Goal: Book appointment/travel/reservation

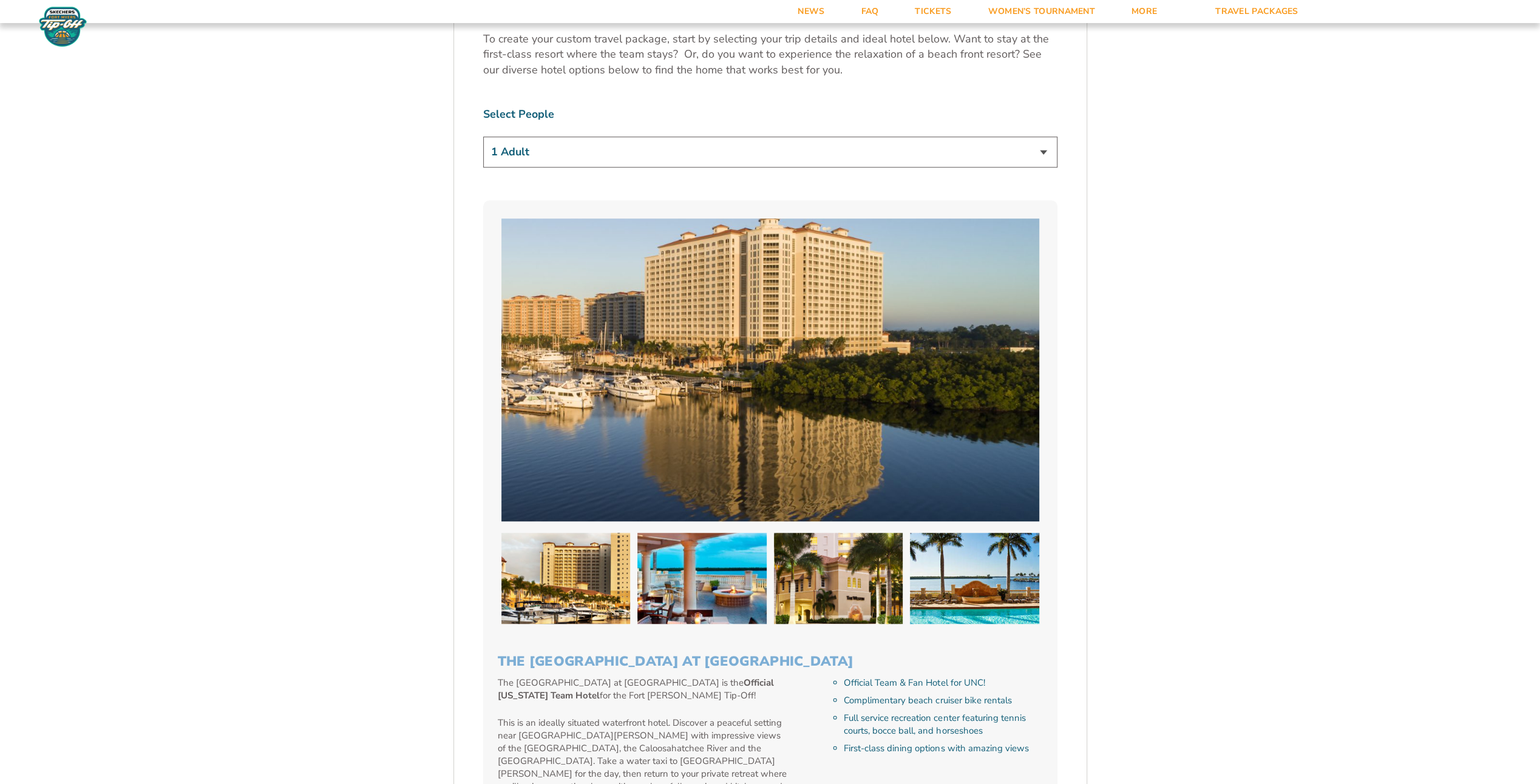
scroll to position [910, 0]
click at [548, 156] on select "1 Adult 2 Adults 3 Adults 4 Adults 2 Adults + 1 Child 2 Adults + 2 Children 2 A…" at bounding box center [770, 152] width 574 height 31
click at [483, 137] on select "1 Adult 2 Adults 3 Adults 4 Adults 2 Adults + 1 Child 2 Adults + 2 Children 2 A…" at bounding box center [770, 152] width 574 height 31
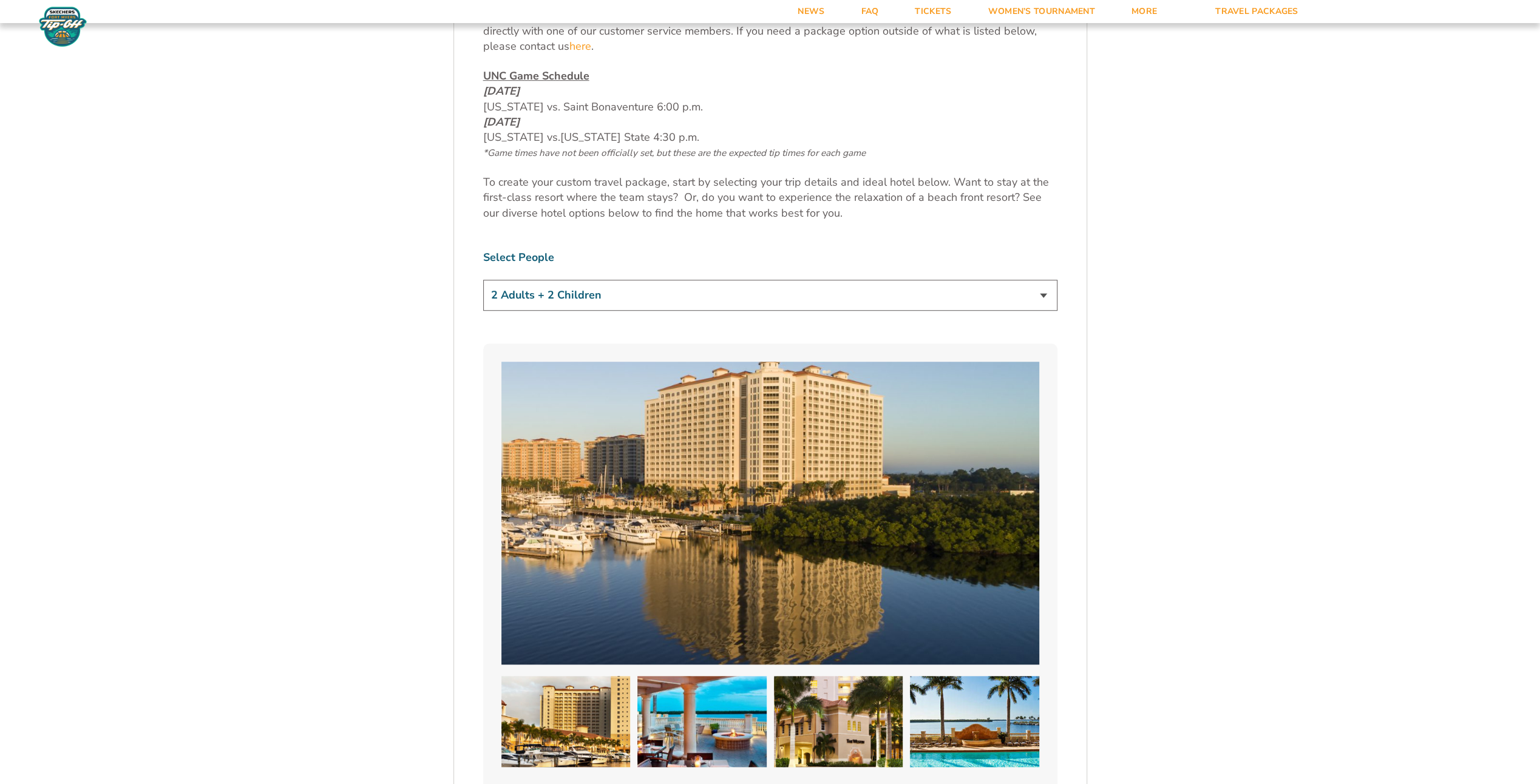
scroll to position [768, 0]
click at [535, 298] on select "1 Adult 2 Adults 3 Adults 4 Adults 2 Adults + 1 Child 2 Adults + 2 Children 2 A…" at bounding box center [770, 294] width 574 height 31
click at [483, 279] on select "1 Adult 2 Adults 3 Adults 4 Adults 2 Adults + 1 Child 2 Adults + 2 Children 2 A…" at bounding box center [770, 294] width 574 height 31
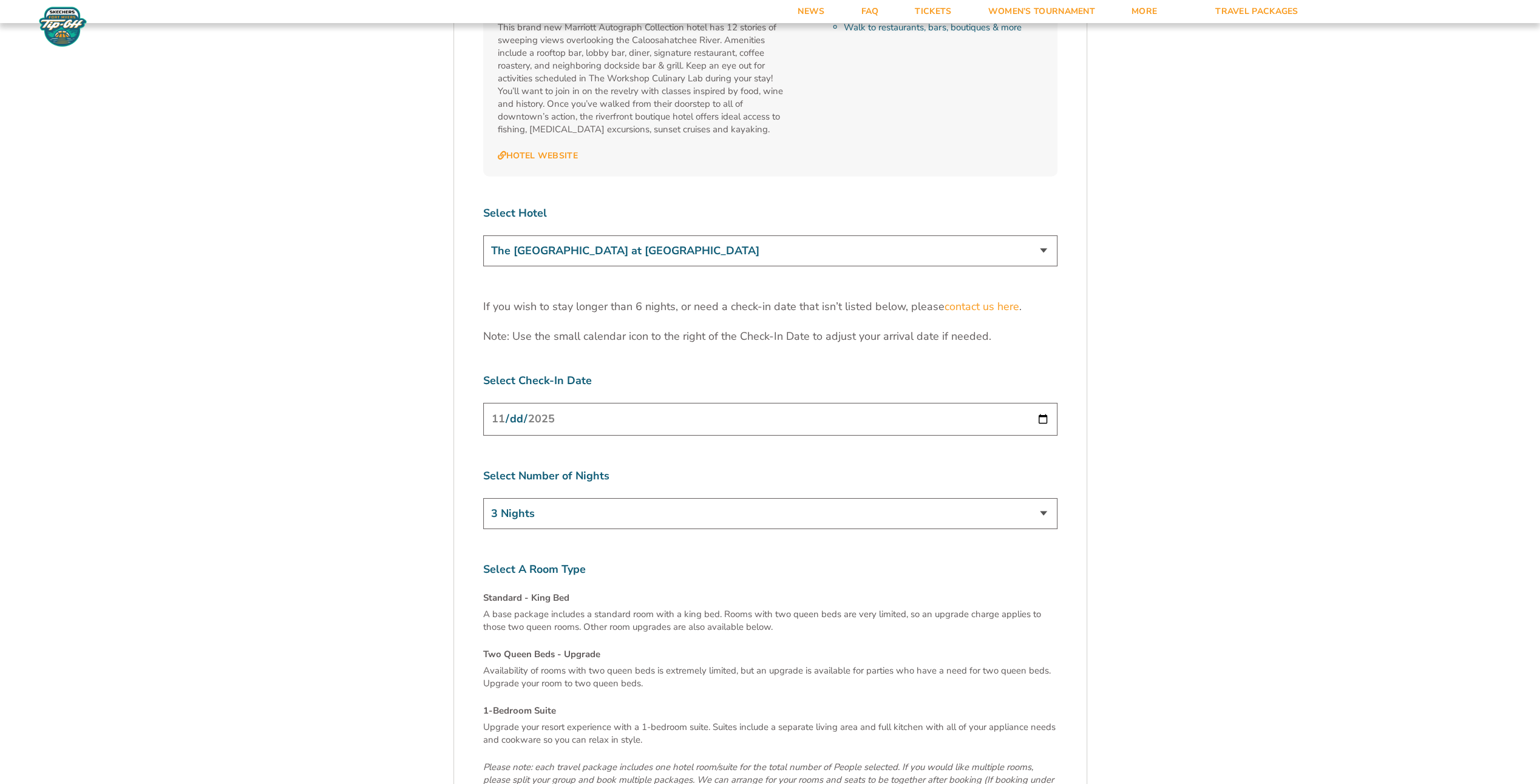
scroll to position [3762, 0]
click at [1045, 494] on select "3 Nights 4 Nights 5 Nights 6 Nights" at bounding box center [770, 509] width 574 height 31
click at [1046, 494] on select "3 Nights 4 Nights 5 Nights 6 Nights" at bounding box center [770, 509] width 574 height 31
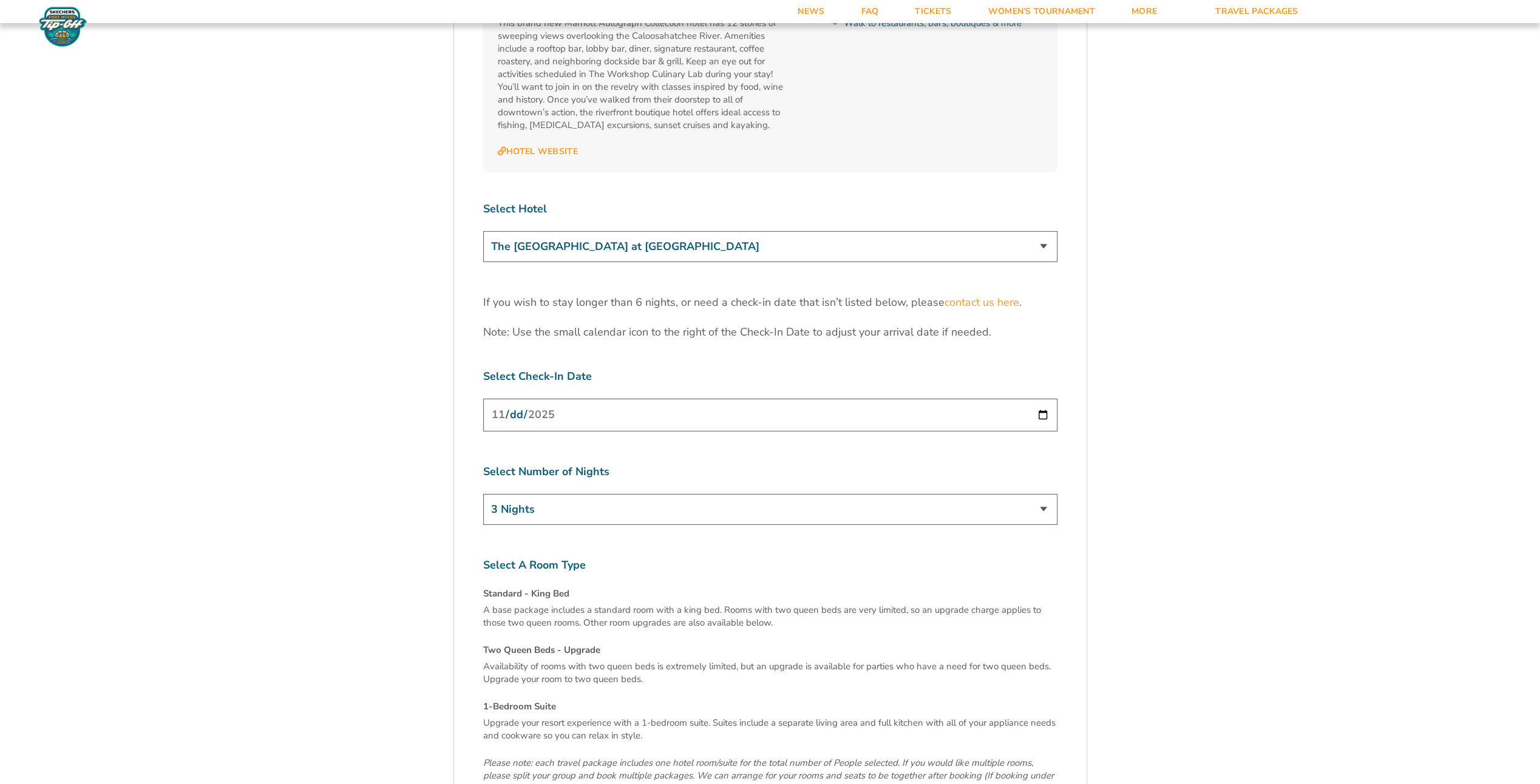
click at [1042, 398] on input "[DATE]" at bounding box center [770, 414] width 574 height 32
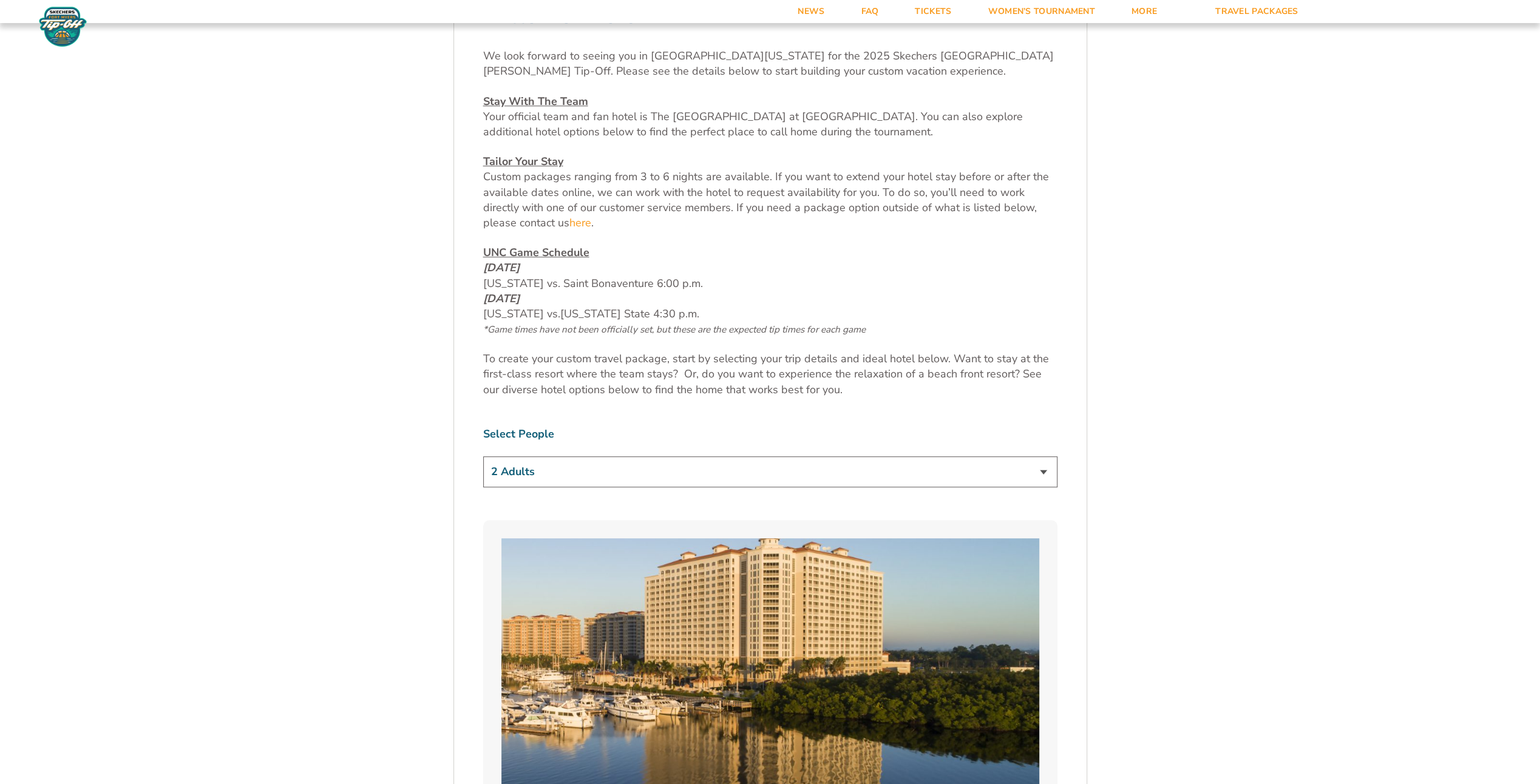
scroll to position [591, 0]
click at [516, 471] on select "1 Adult 2 Adults 3 Adults 4 Adults 2 Adults + 1 Child 2 Adults + 2 Children 2 A…" at bounding box center [770, 471] width 574 height 31
select select "1 Adult"
click at [483, 456] on select "1 Adult 2 Adults 3 Adults 4 Adults 2 Adults + 1 Child 2 Adults + 2 Children 2 A…" at bounding box center [770, 471] width 574 height 31
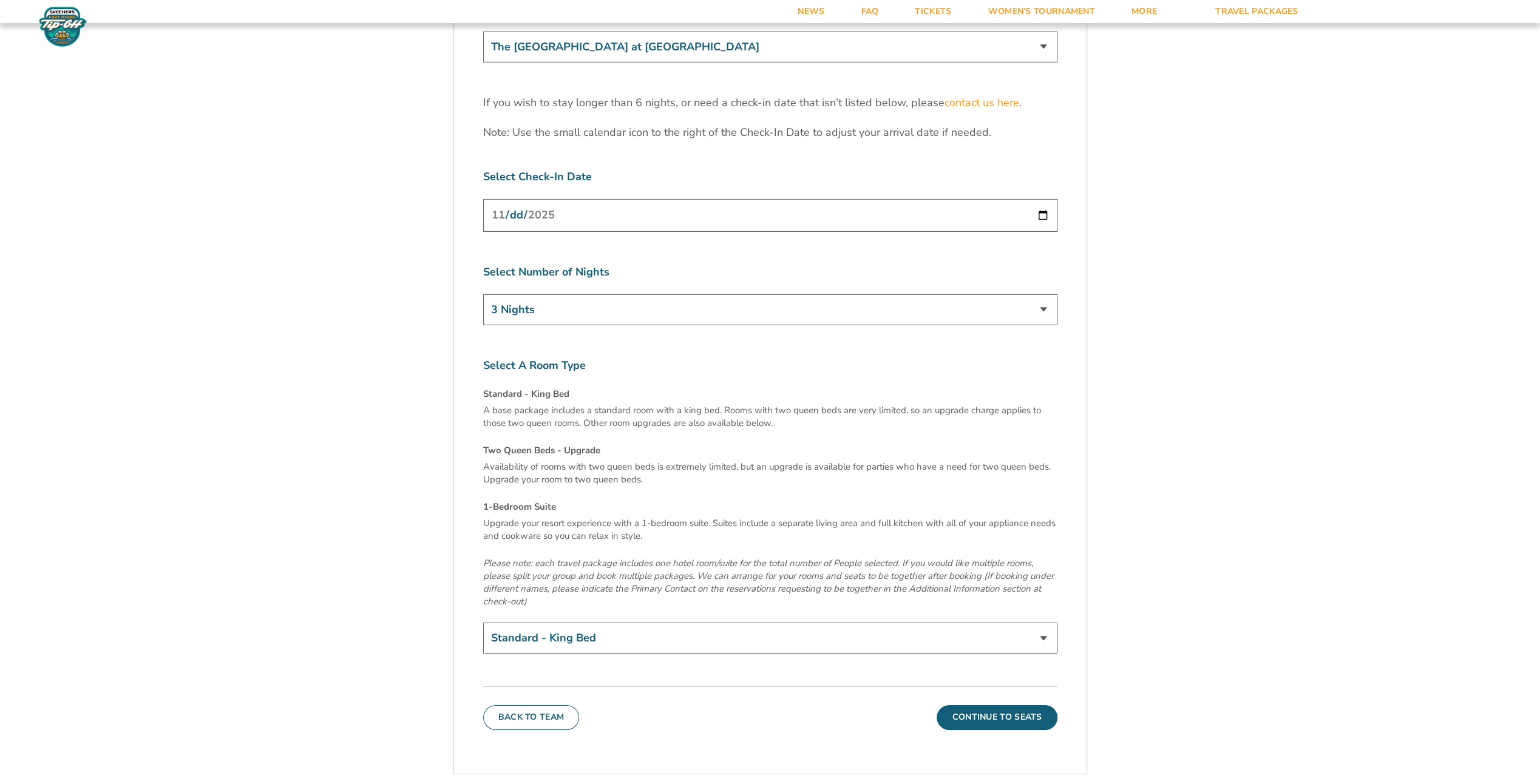
scroll to position [3968, 0]
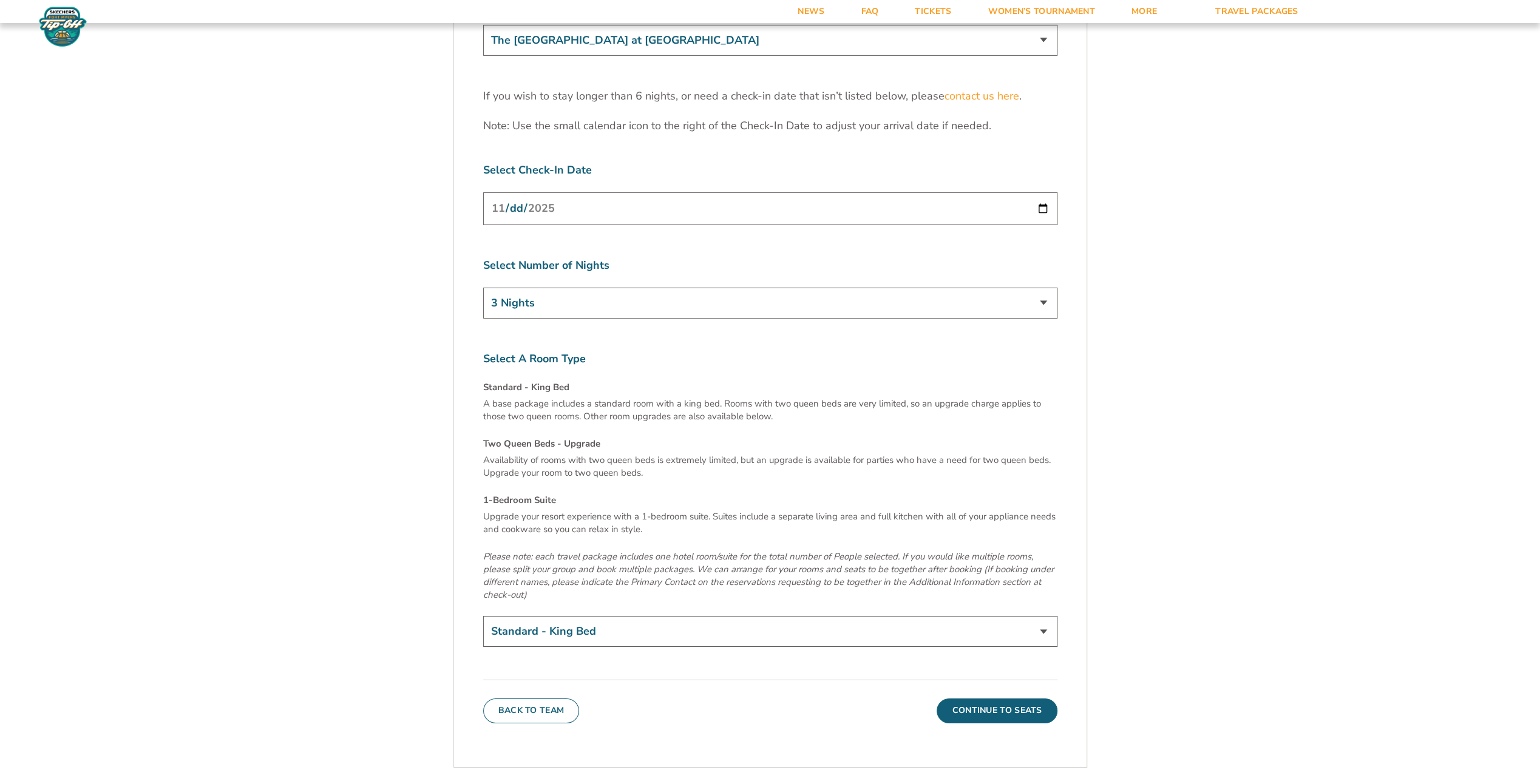
click at [544, 616] on select "Standard - King Bed Two Queen Beds - Upgrade (+$15 per night) 1-Bedroom Suite (…" at bounding box center [770, 631] width 574 height 31
click at [483, 616] on select "Standard - King Bed Two Queen Beds - Upgrade (+$15 per night) 1-Bedroom Suite (…" at bounding box center [770, 631] width 574 height 31
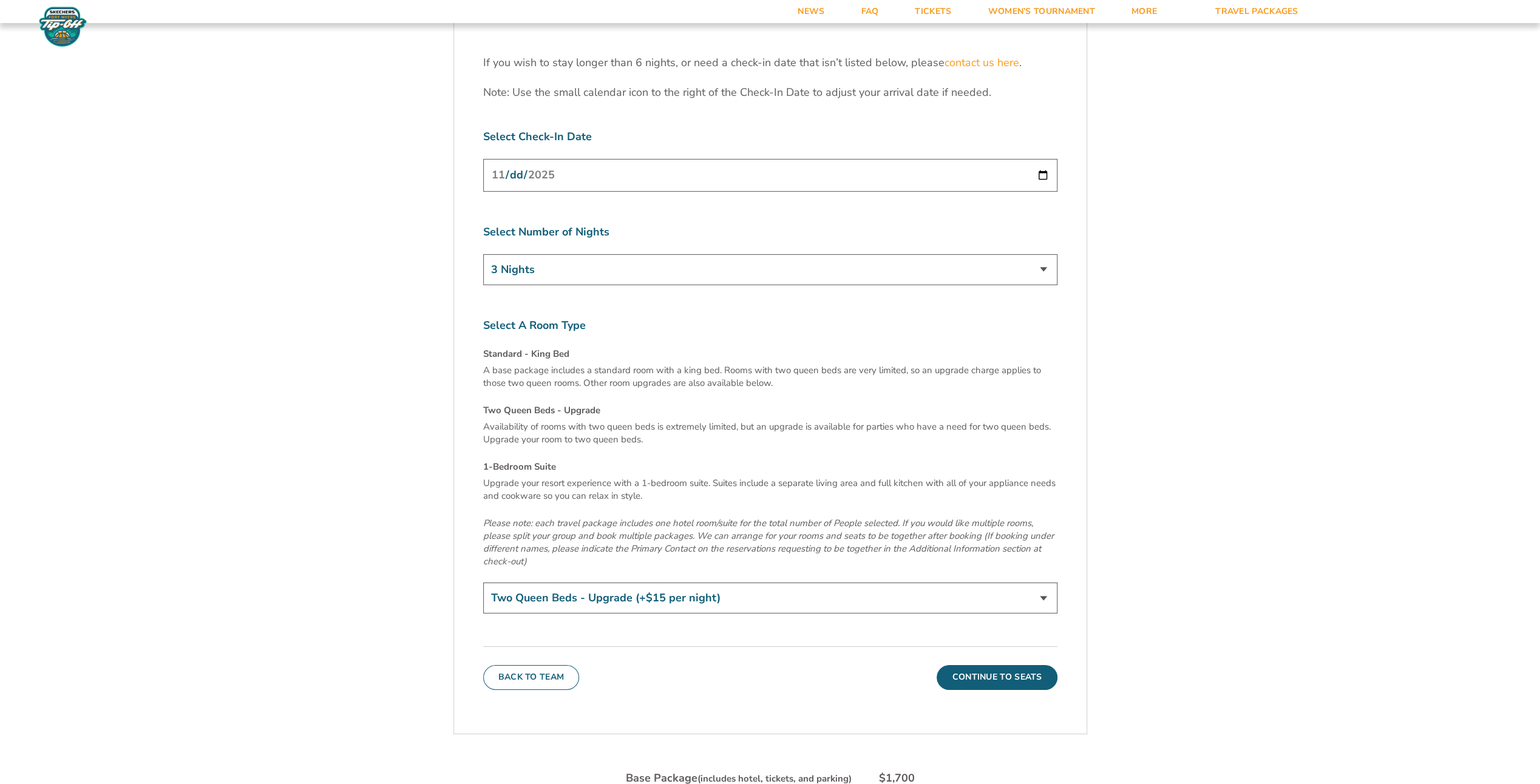
scroll to position [4008, 0]
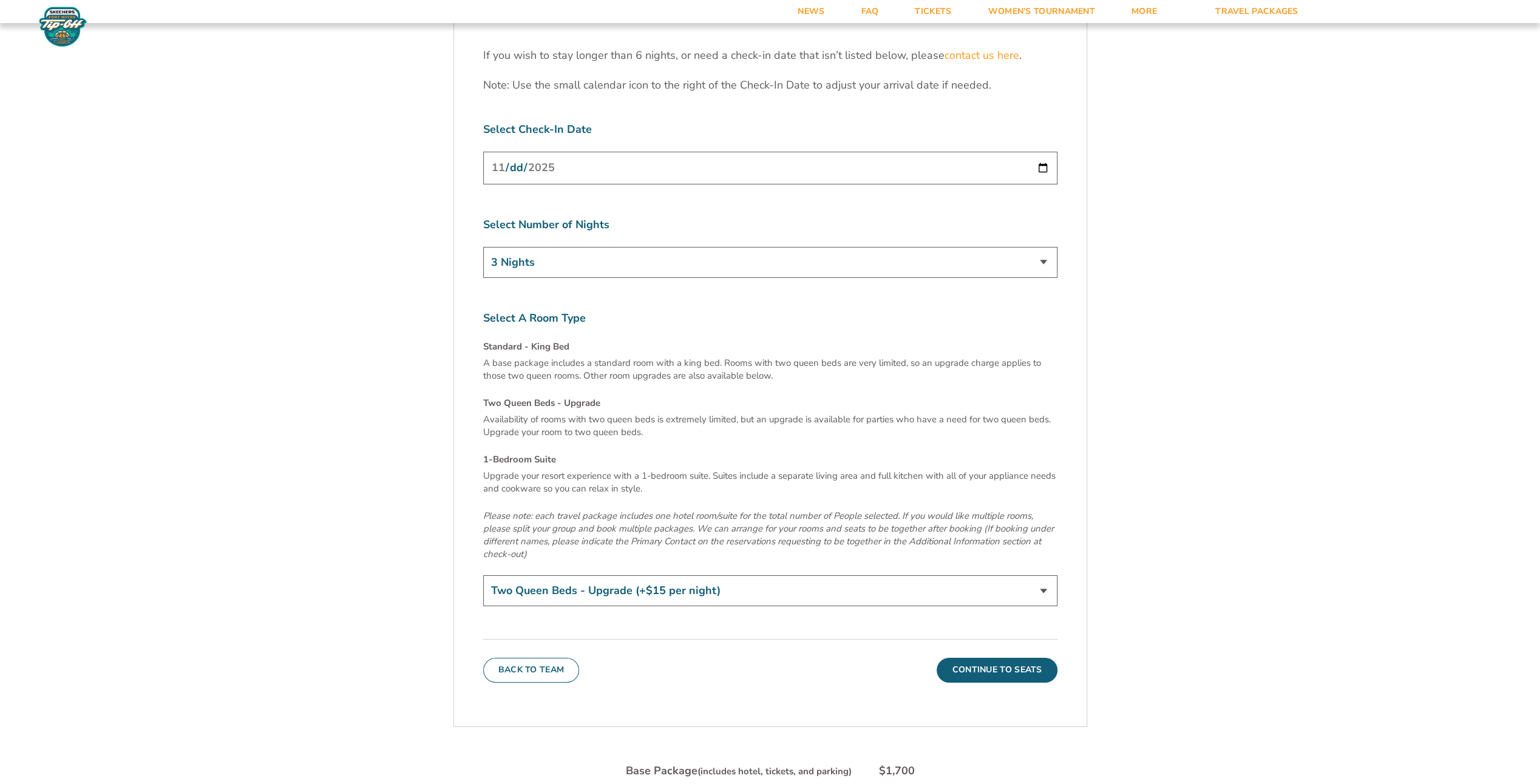
click at [541, 575] on select "Standard - King Bed Two Queen Beds - Upgrade (+$15 per night) 1-Bedroom Suite (…" at bounding box center [770, 590] width 574 height 31
select select "1-Bedroom Suite"
click at [483, 575] on select "Standard - King Bed Two Queen Beds - Upgrade (+$15 per night) 1-Bedroom Suite (…" at bounding box center [770, 590] width 574 height 31
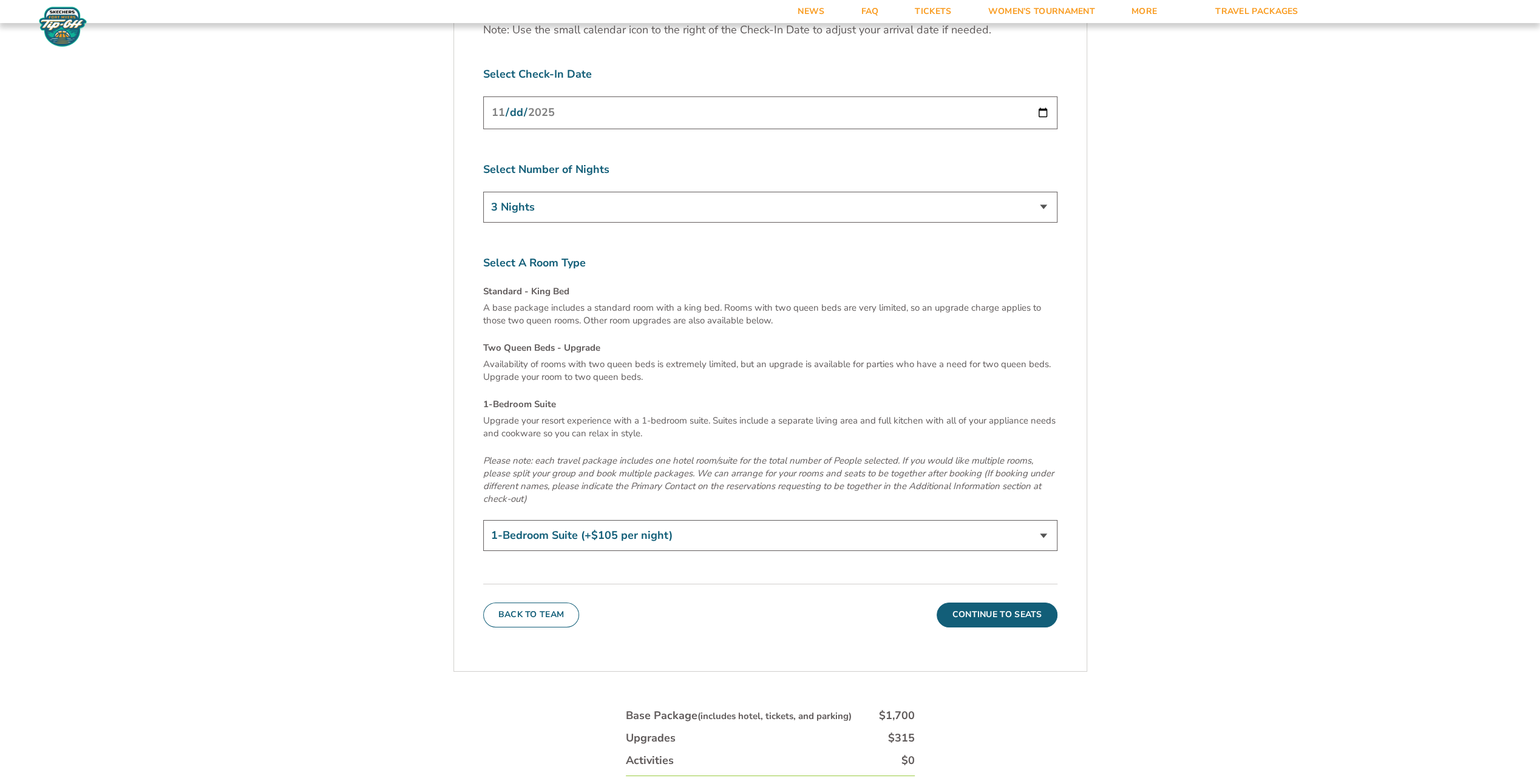
scroll to position [4089, 0]
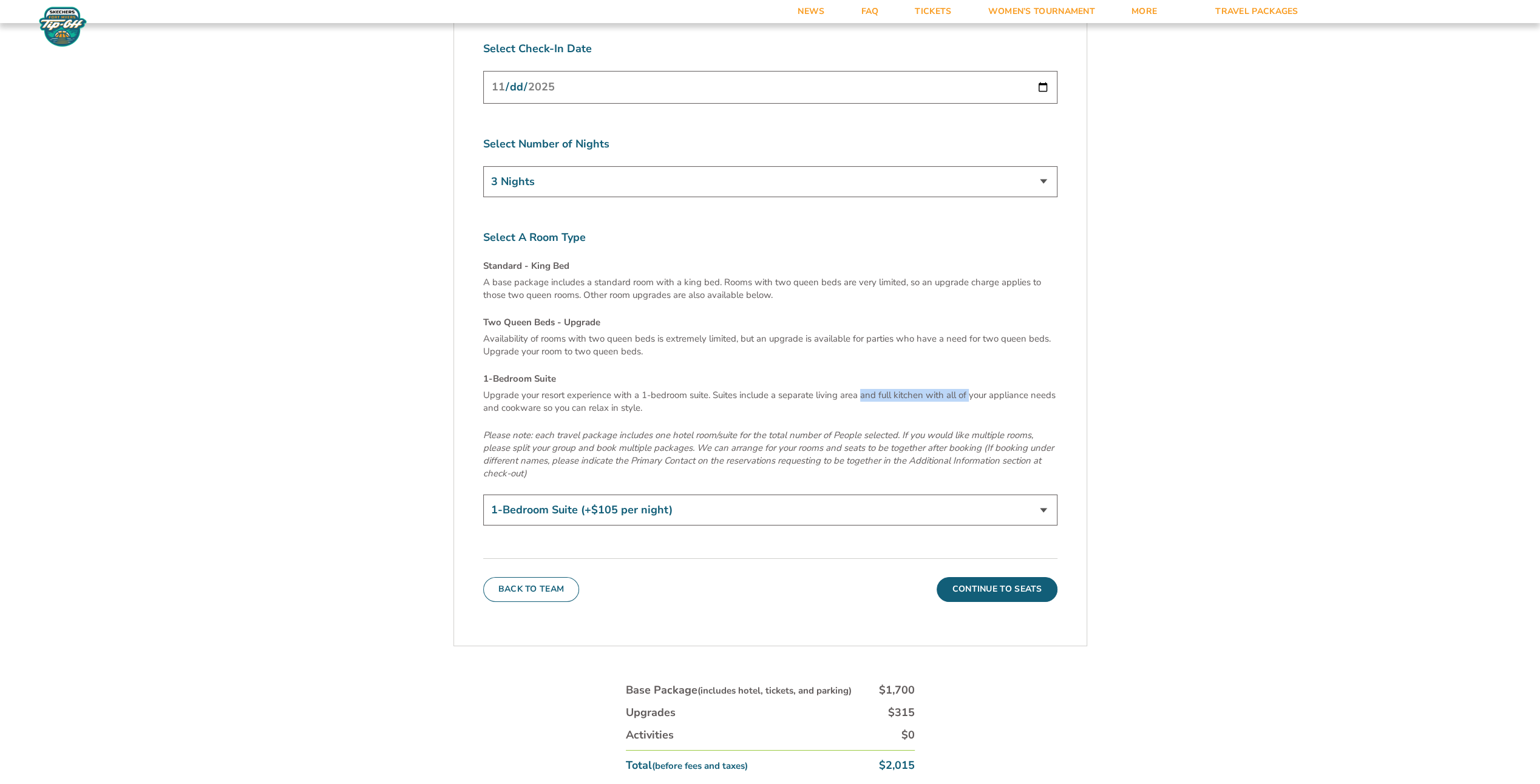
drag, startPoint x: 863, startPoint y: 345, endPoint x: 971, endPoint y: 348, distance: 108.0
click at [971, 389] on p "Upgrade your resort experience with a 1-bedroom suite. Suites include a separat…" at bounding box center [770, 401] width 574 height 25
click at [703, 389] on p "Upgrade your resort experience with a 1-bedroom suite. Suites include a separat…" at bounding box center [770, 401] width 574 height 25
click at [661, 495] on select "Standard - King Bed Two Queen Beds - Upgrade (+$15 per night) 1-Bedroom Suite (…" at bounding box center [770, 510] width 574 height 31
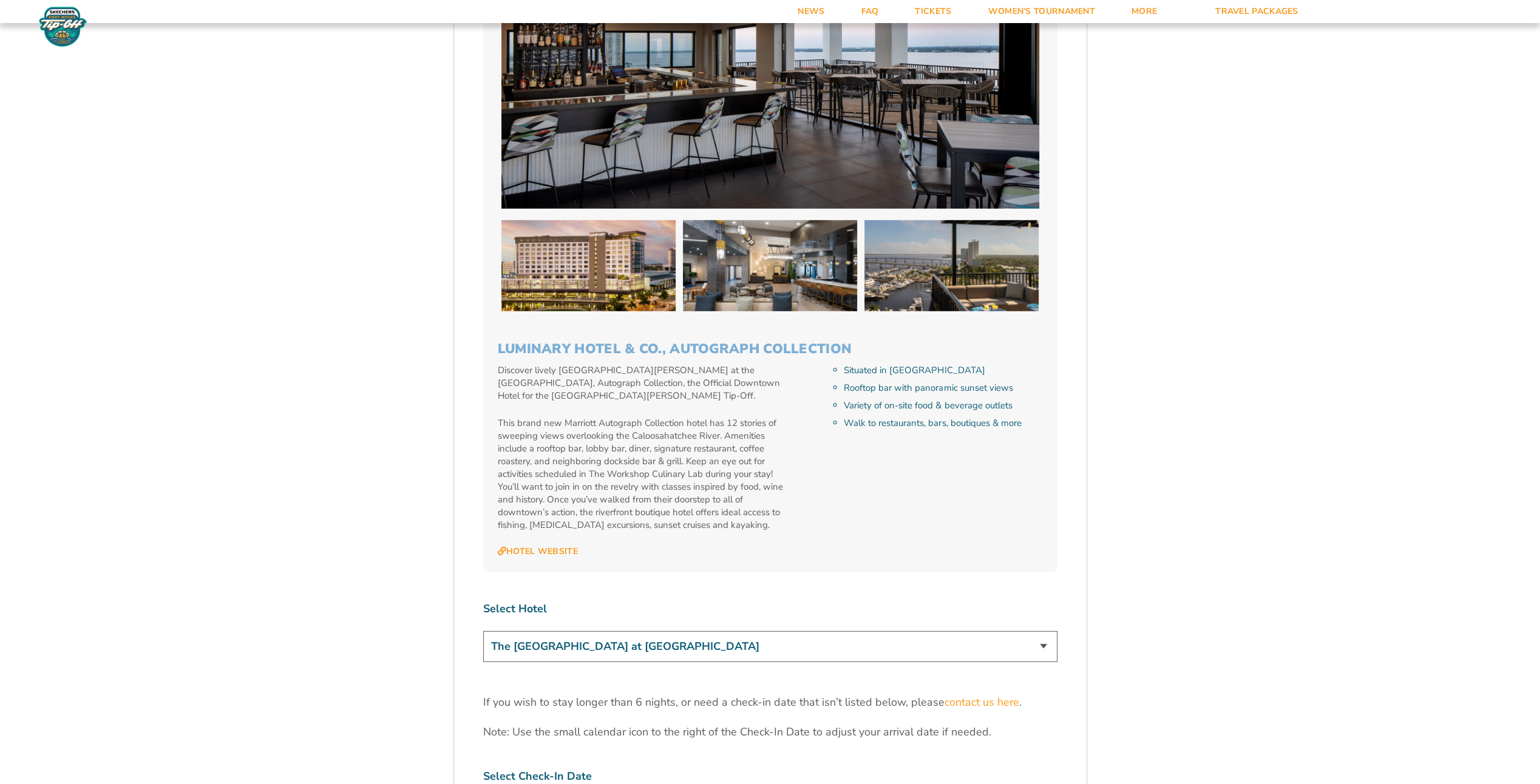
scroll to position [3382, 0]
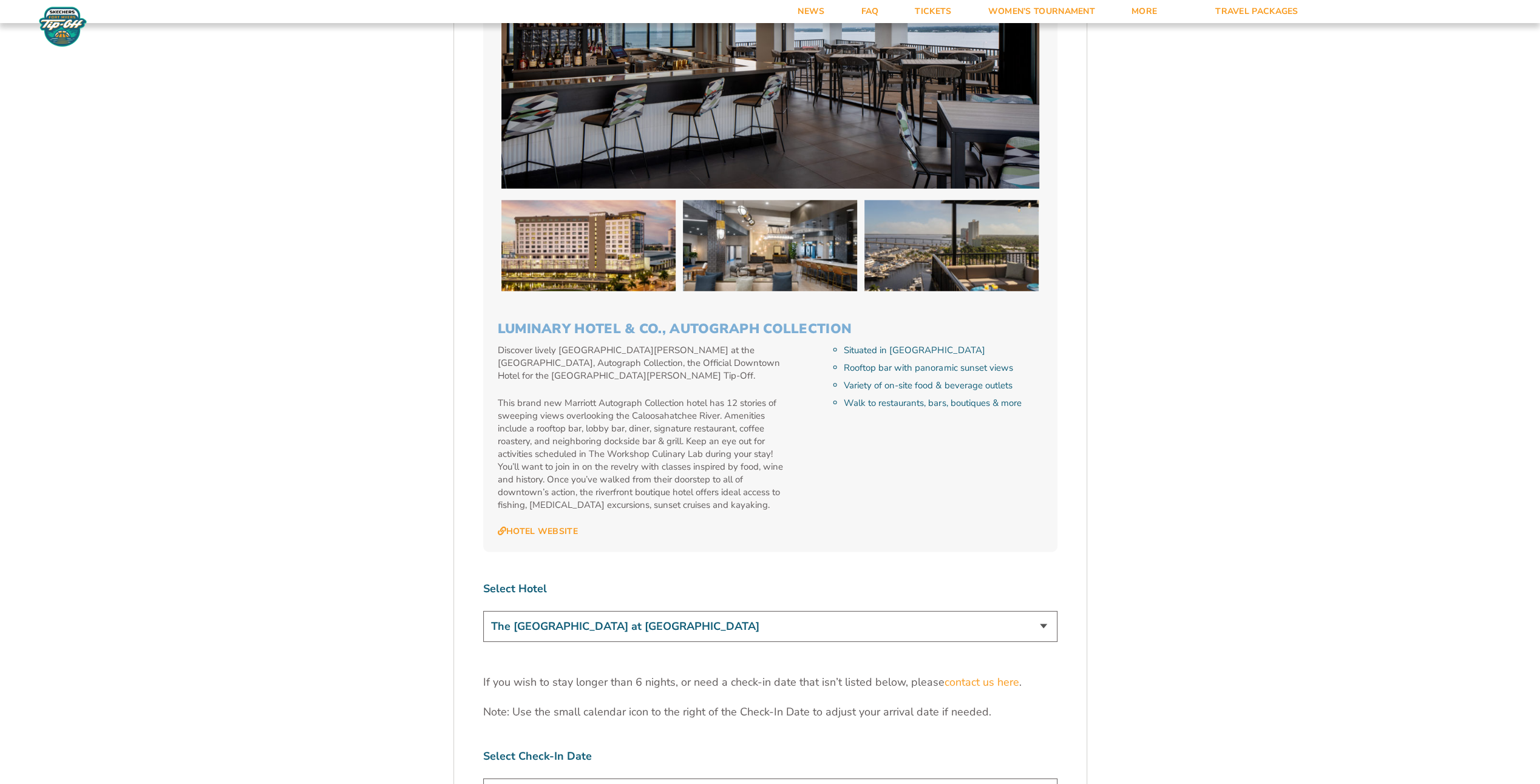
click at [556, 611] on select "The Westin Cape Coral Resort at Marina Village Margaritaville Beach Resort Pink…" at bounding box center [770, 626] width 574 height 31
click at [483, 611] on select "The Westin Cape Coral Resort at Marina Village Margaritaville Beach Resort Pink…" at bounding box center [770, 626] width 574 height 31
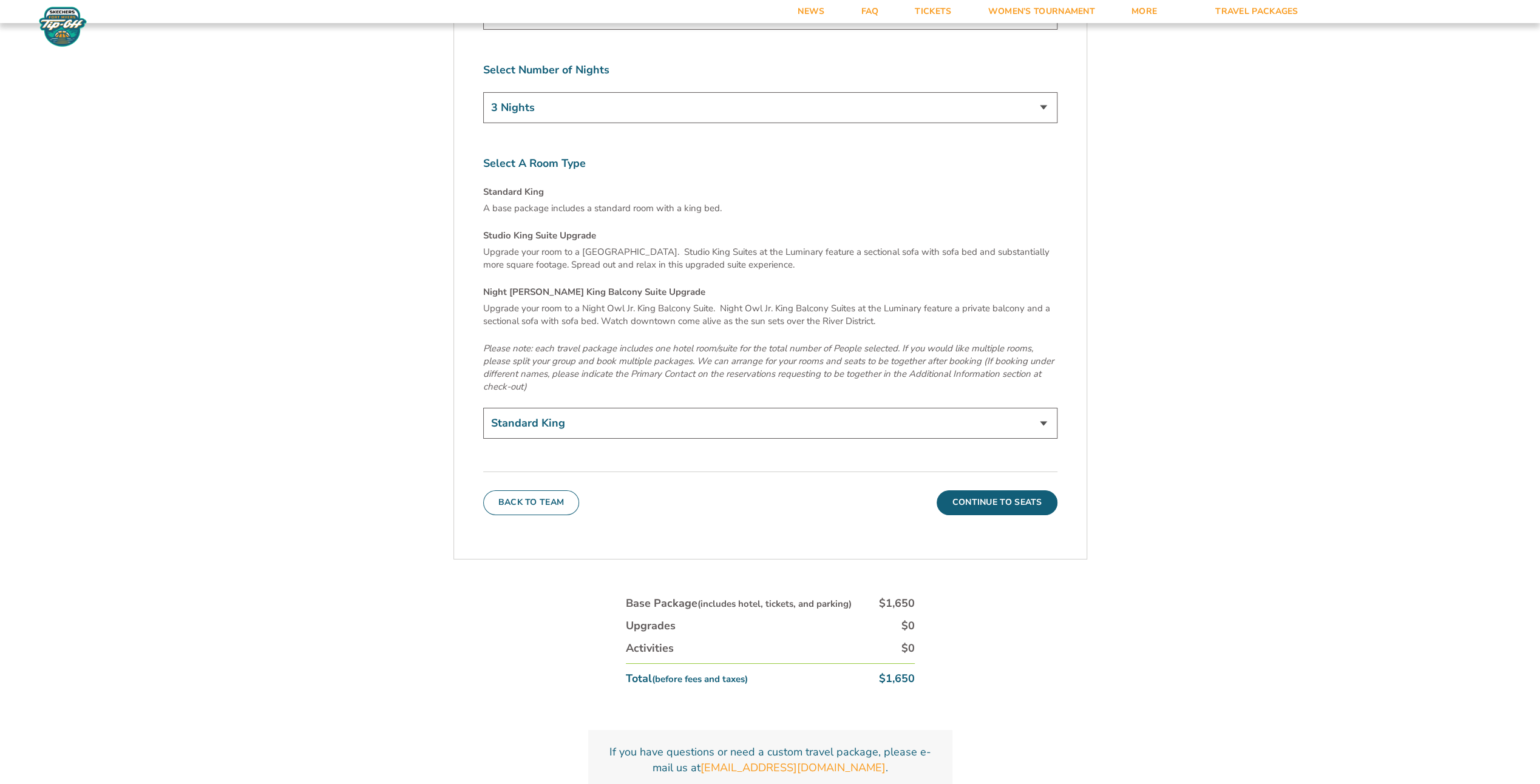
scroll to position [4158, 0]
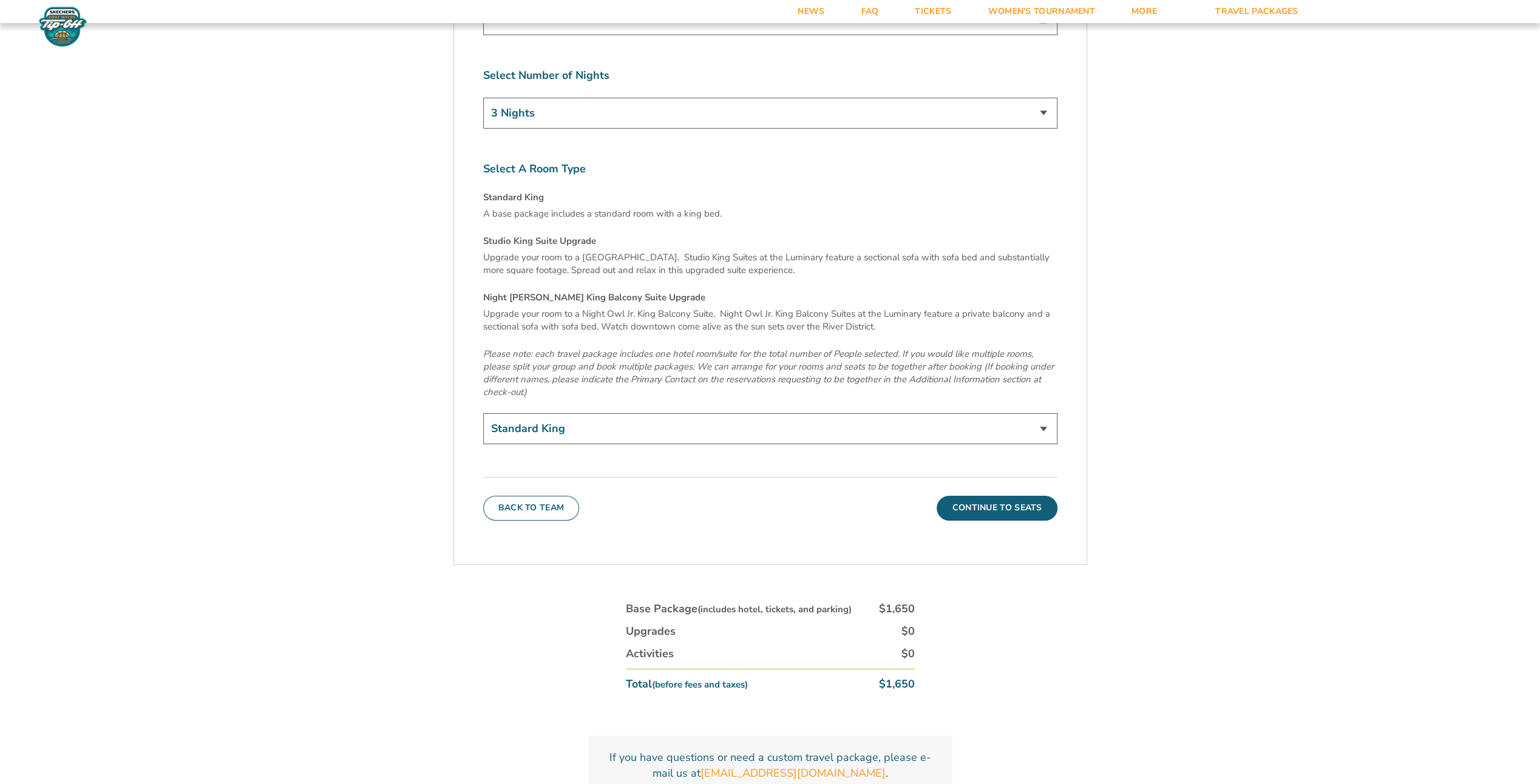
click at [532, 413] on select "Standard King Studio King Suite Upgrade (+$120 per night) Night Owl Jr. King Ba…" at bounding box center [770, 428] width 574 height 31
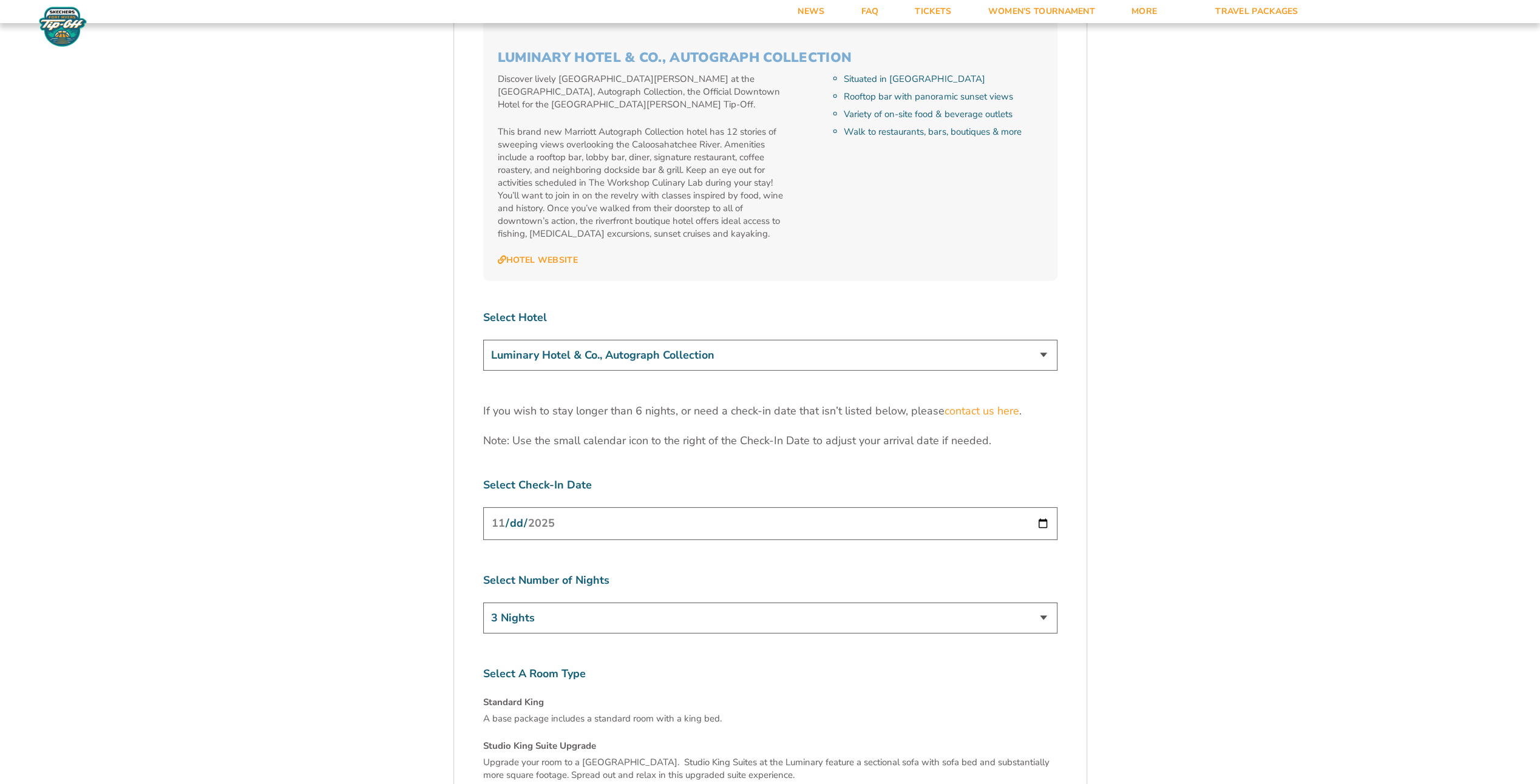
scroll to position [3652, 0]
click at [555, 340] on select "The Westin Cape Coral Resort at Marina Village Margaritaville Beach Resort Pink…" at bounding box center [770, 355] width 574 height 31
click at [483, 340] on select "The Westin Cape Coral Resort at Marina Village Margaritaville Beach Resort Pink…" at bounding box center [770, 355] width 574 height 31
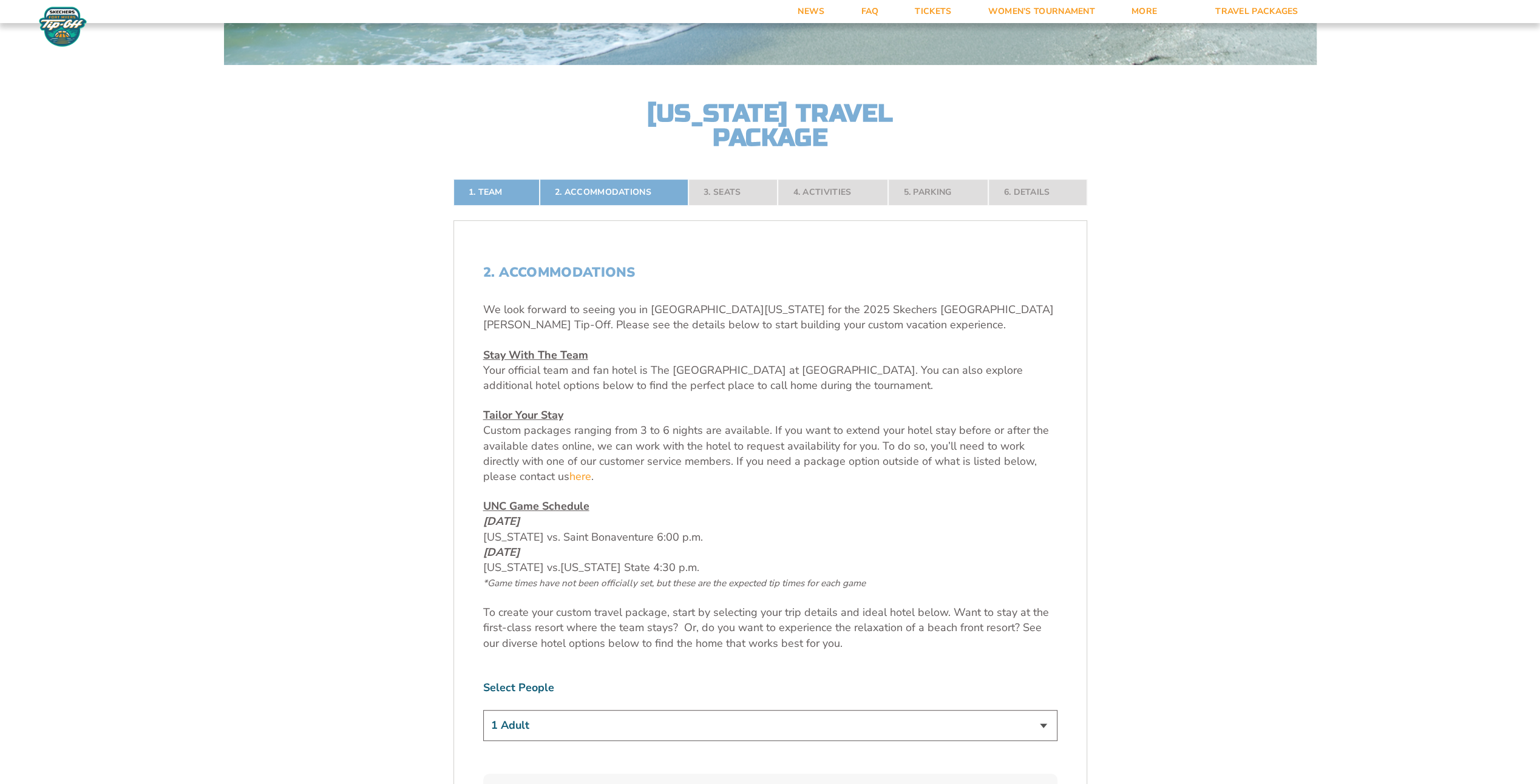
scroll to position [336, 0]
drag, startPoint x: 488, startPoint y: 564, endPoint x: 739, endPoint y: 562, distance: 251.0
click at [739, 562] on p "UNC Game Schedule [DATE] [US_STATE] vs. Saint Bonaventure 6:00 p.m. [DATE] [US_…" at bounding box center [770, 546] width 574 height 92
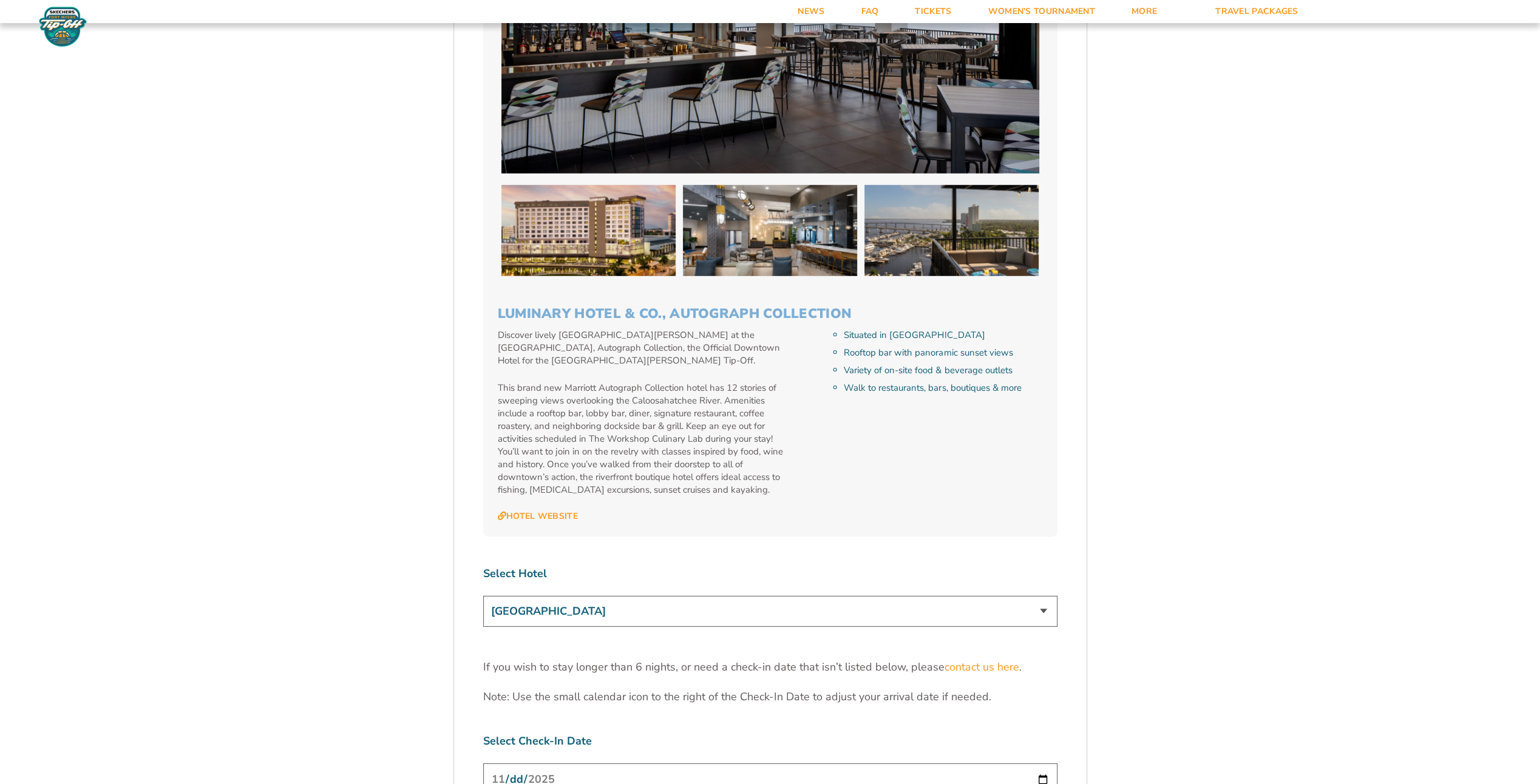
scroll to position [3470, 0]
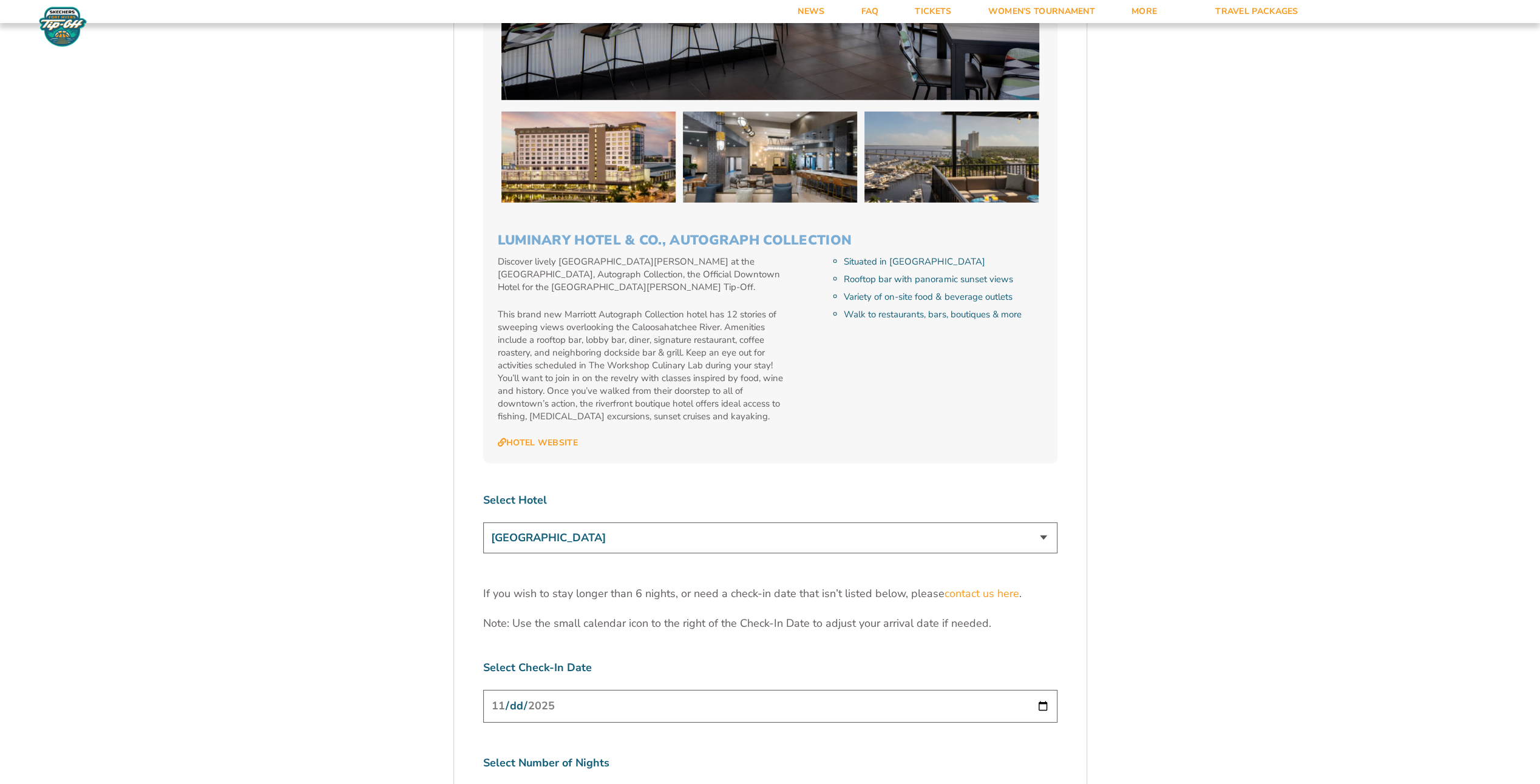
click at [511, 522] on select "The Westin Cape Coral Resort at Marina Village Margaritaville Beach Resort Pink…" at bounding box center [770, 537] width 574 height 31
select select "18478"
click at [483, 522] on select "The Westin Cape Coral Resort at Marina Village Margaritaville Beach Resort Pink…" at bounding box center [770, 537] width 574 height 31
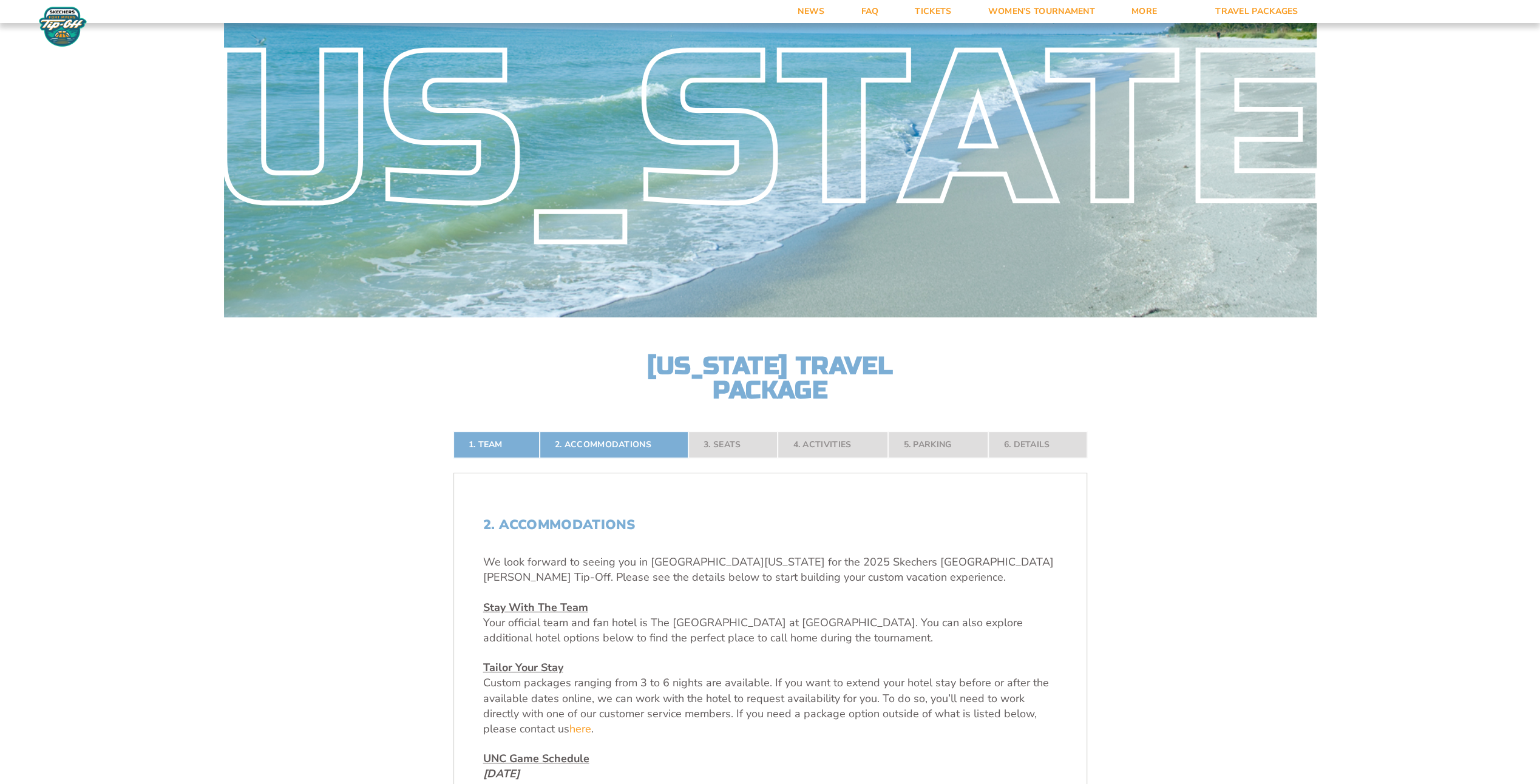
scroll to position [0, 0]
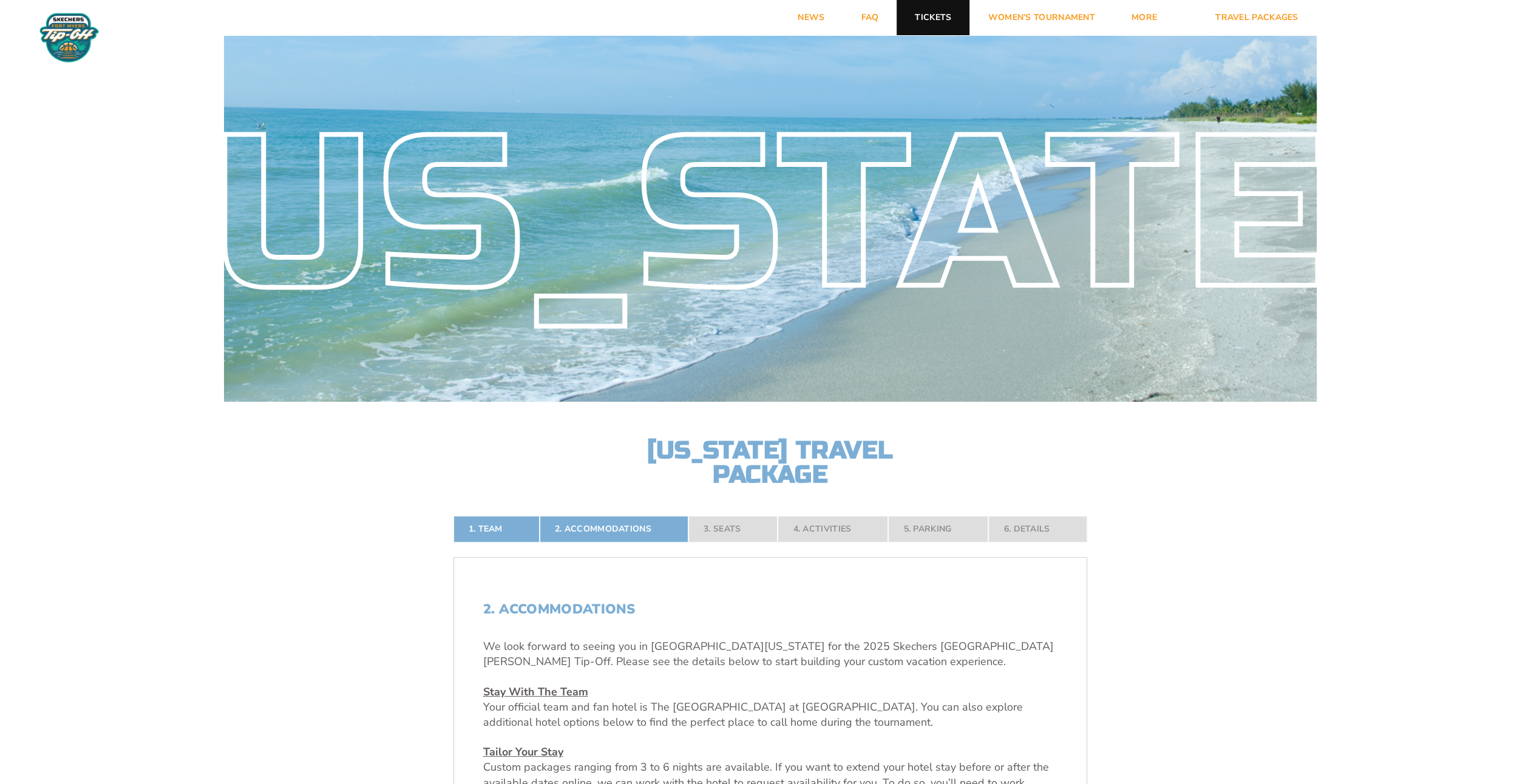
click at [945, 25] on link "Tickets" at bounding box center [932, 17] width 73 height 35
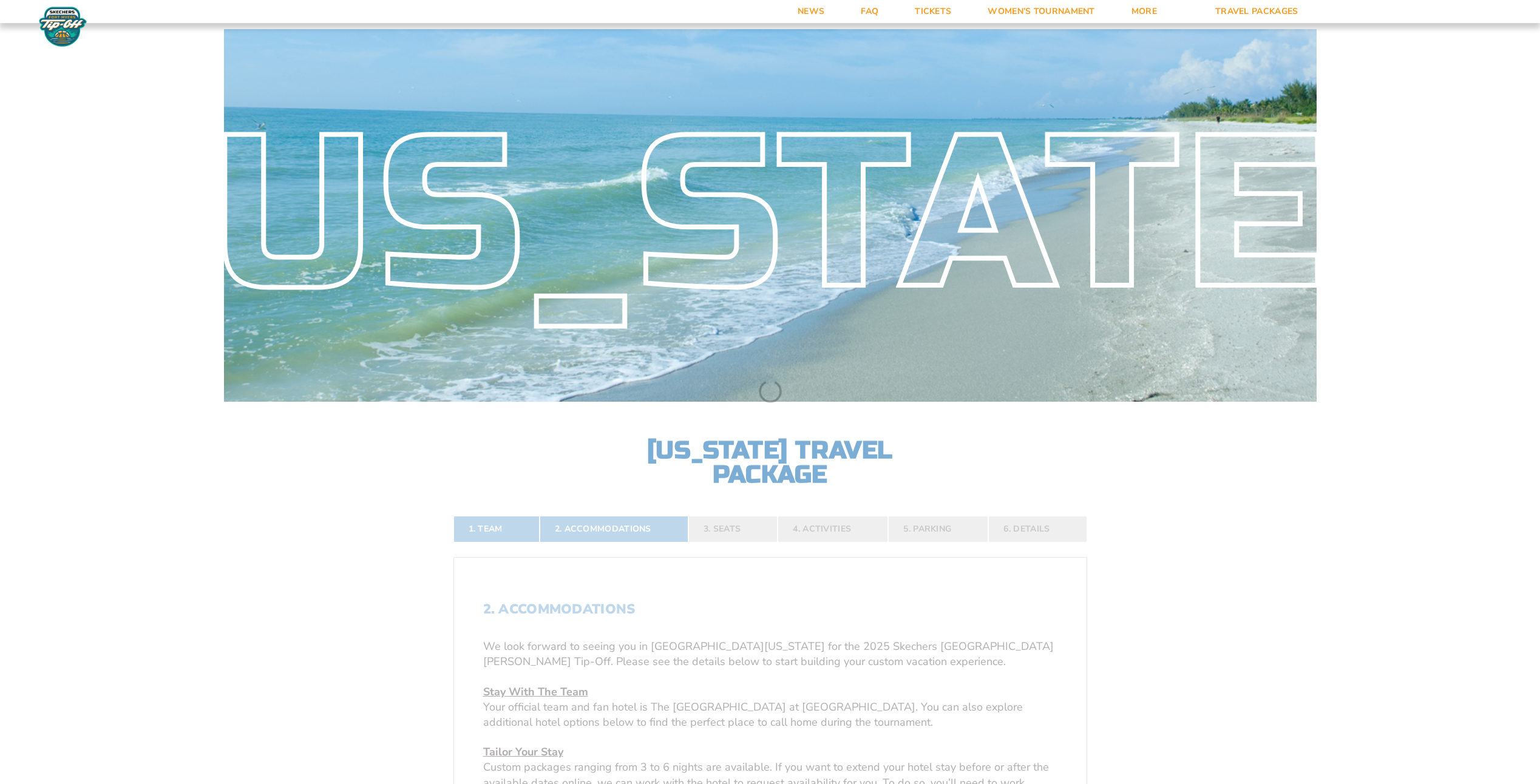
select select
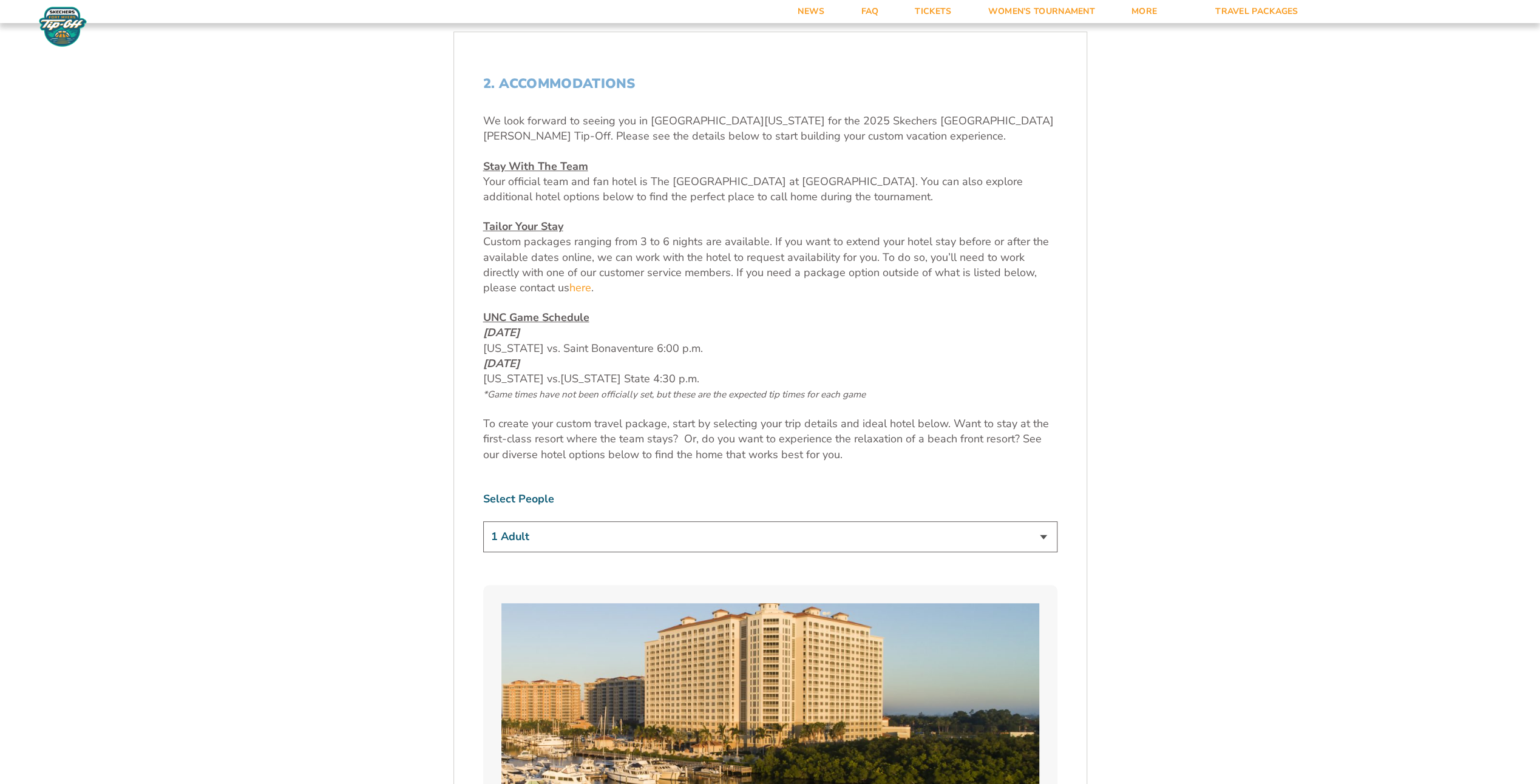
drag, startPoint x: 669, startPoint y: 345, endPoint x: 703, endPoint y: 341, distance: 34.2
click at [703, 341] on p "UNC Game Schedule [DATE] [US_STATE] vs. Saint Bonaventure 6:00 p.m. [DATE] [US_…" at bounding box center [770, 356] width 574 height 92
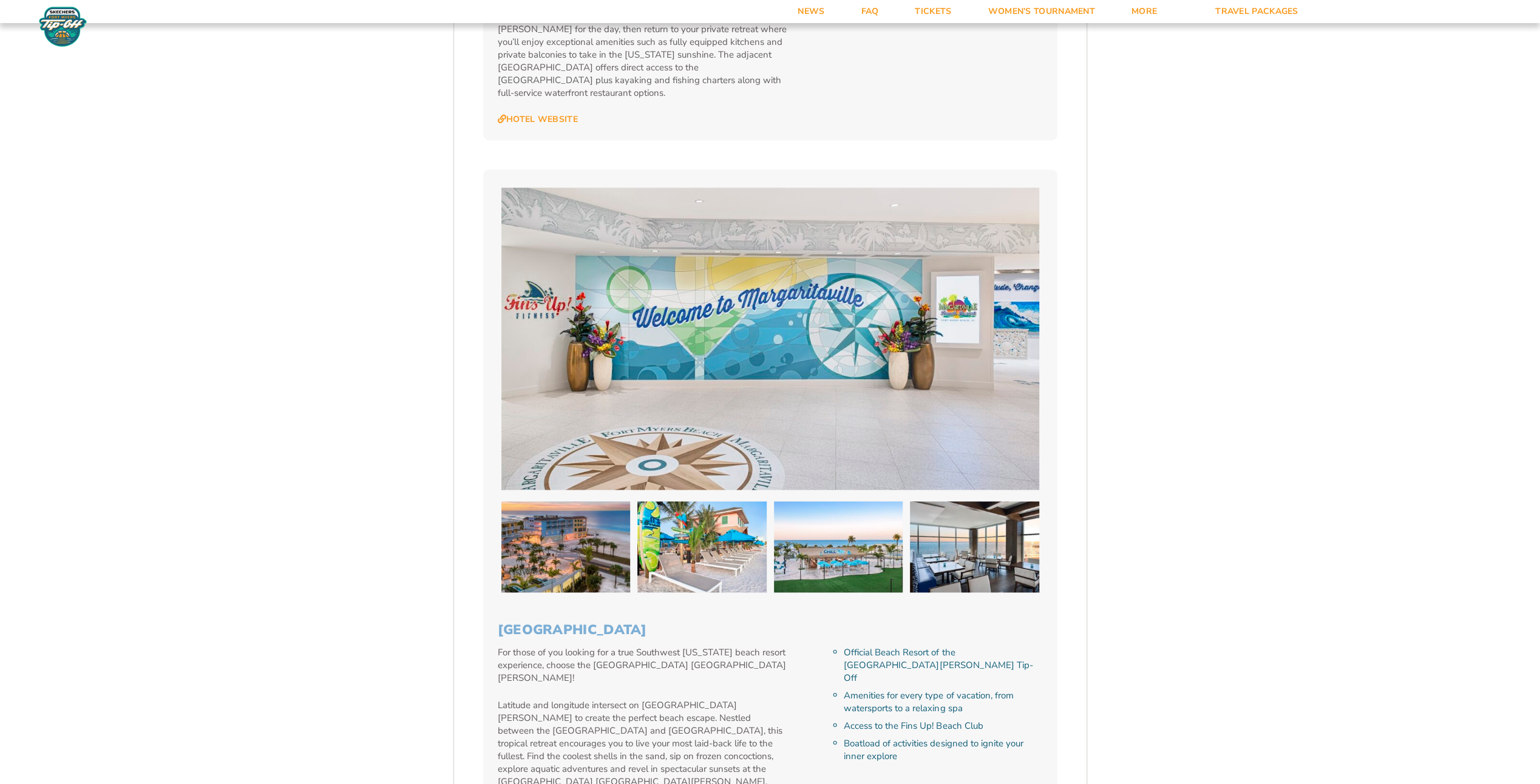
scroll to position [1820, 0]
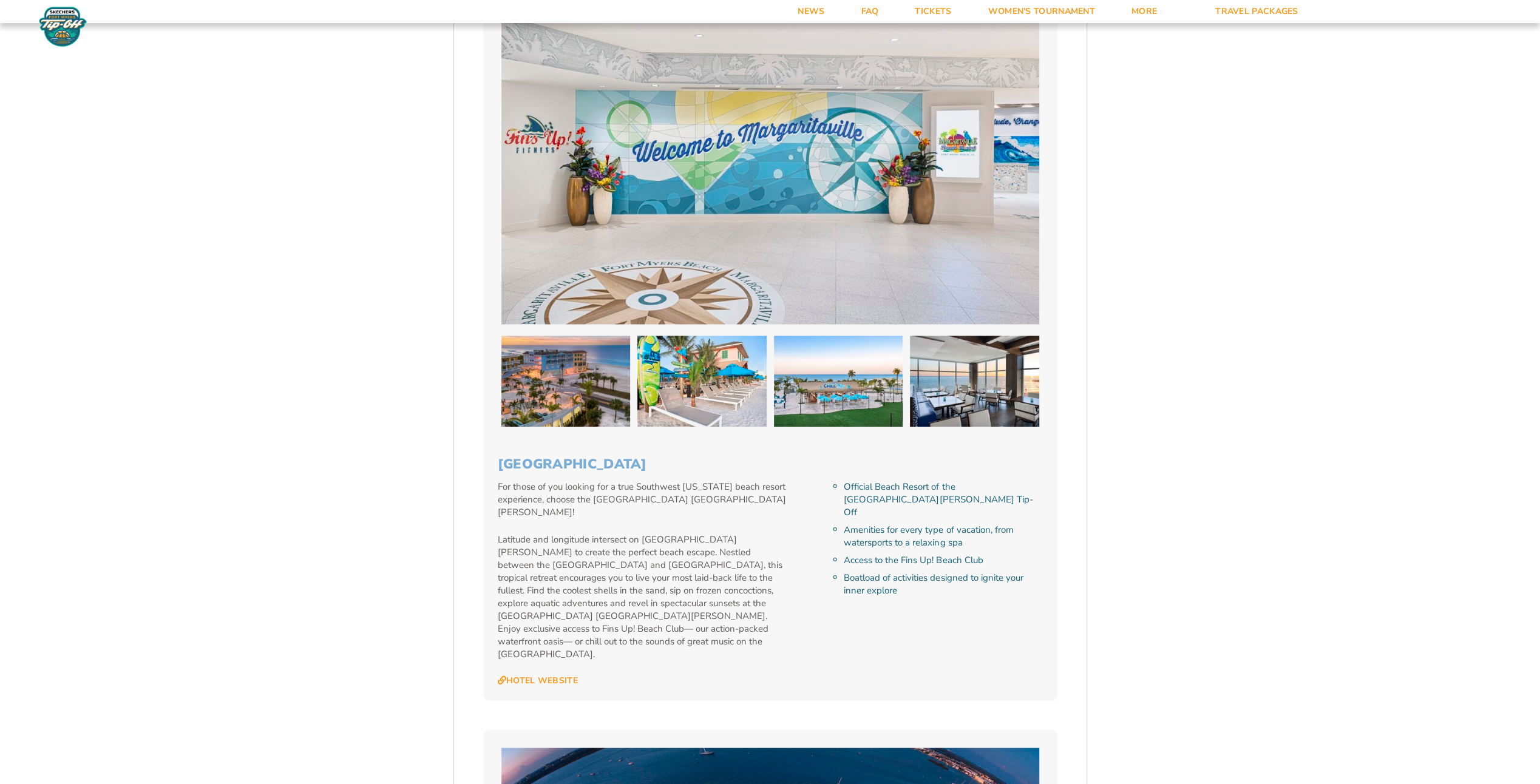
click at [574, 385] on img at bounding box center [566, 381] width 129 height 91
click at [687, 383] on img at bounding box center [701, 381] width 129 height 91
click at [850, 369] on img at bounding box center [838, 381] width 129 height 91
click at [973, 358] on img at bounding box center [974, 381] width 129 height 91
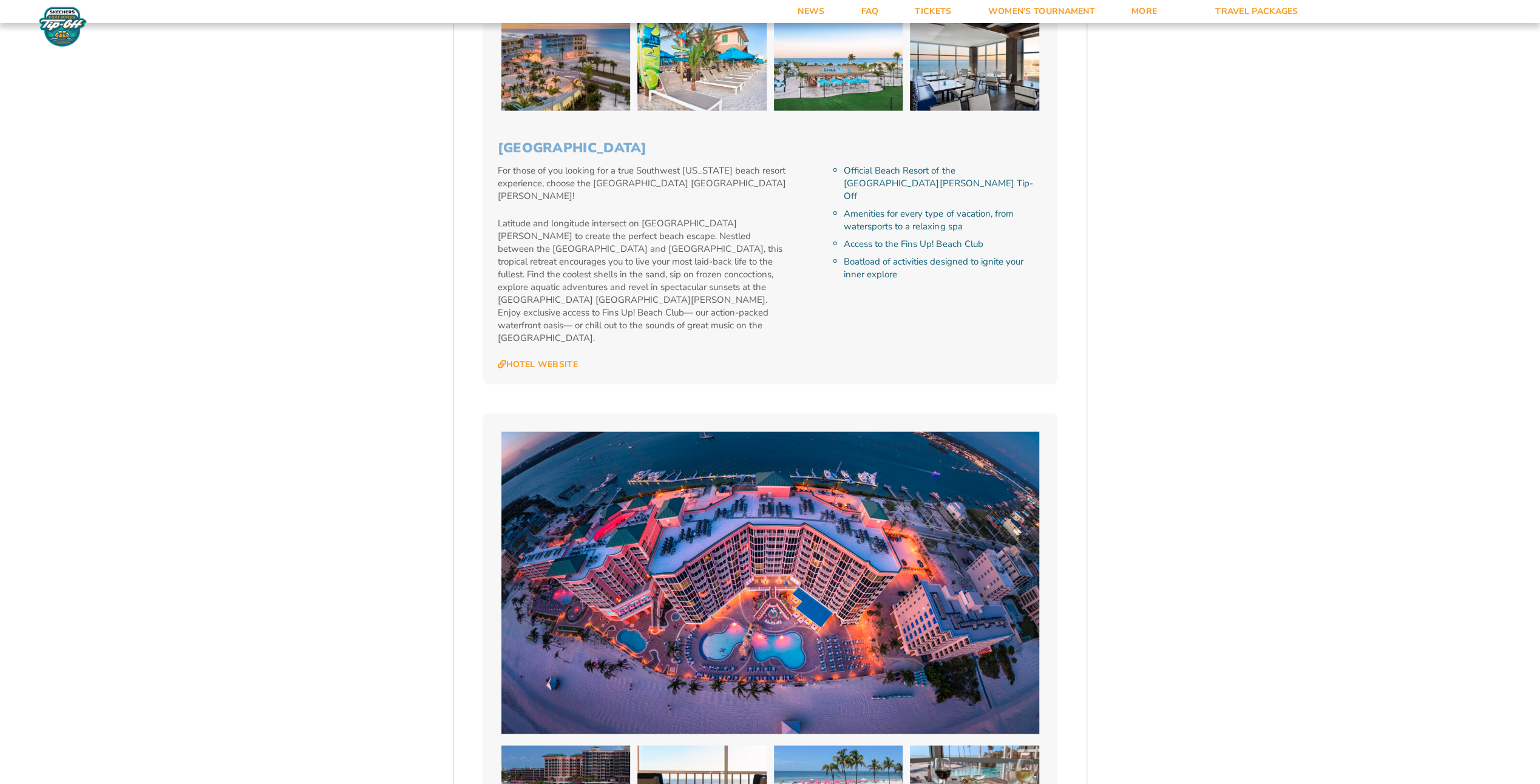
scroll to position [2224, 0]
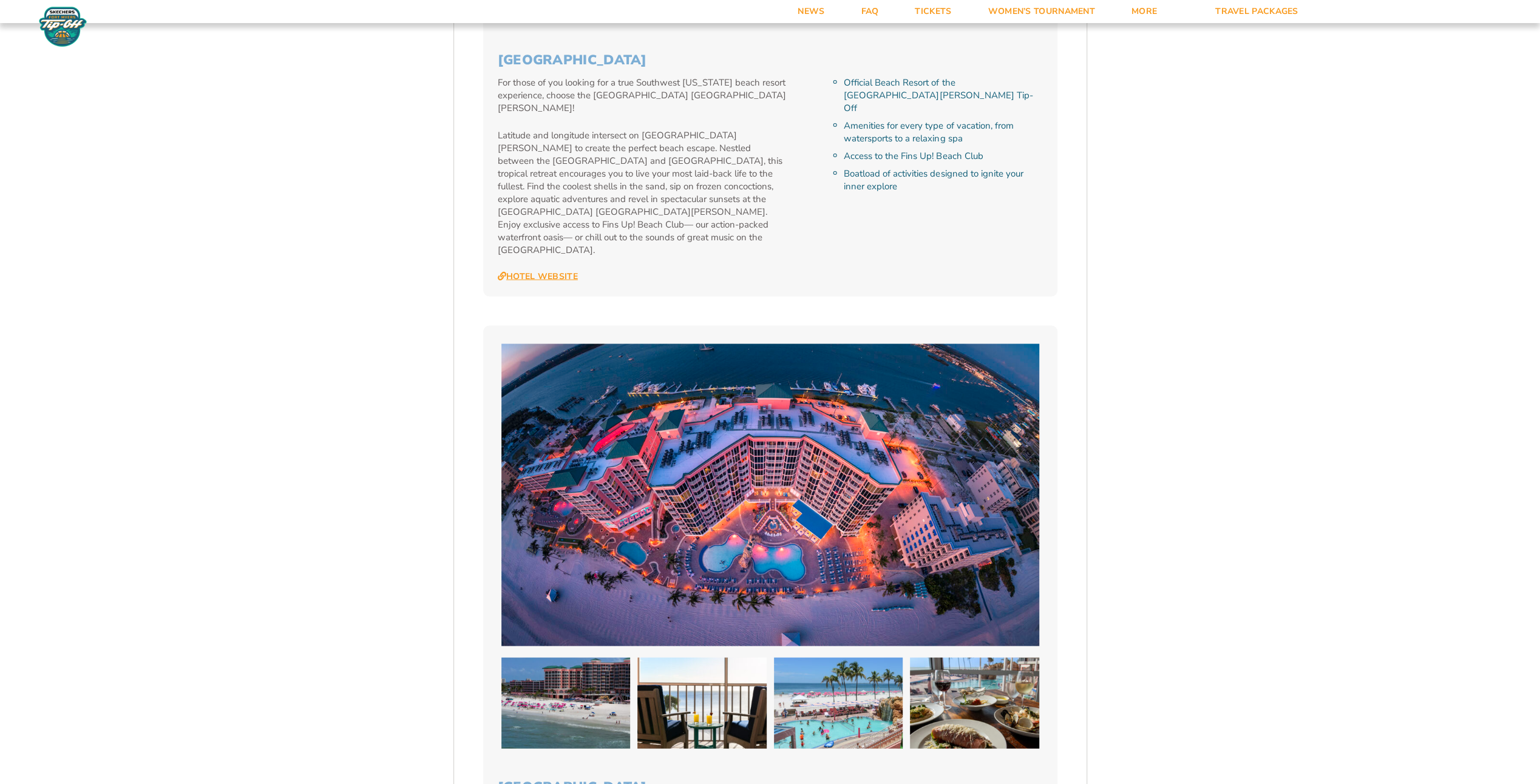
click at [528, 271] on link "Hotel Website" at bounding box center [538, 276] width 80 height 11
